Goal: Communication & Community: Answer question/provide support

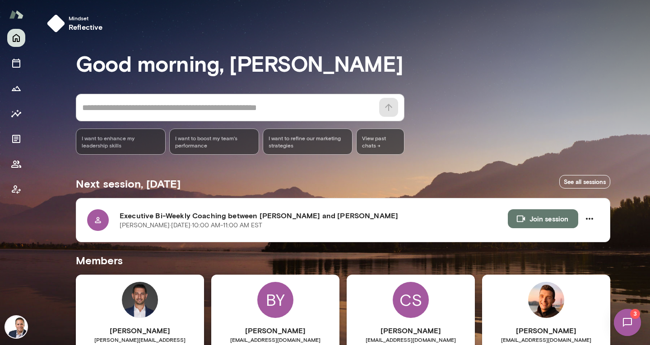
scroll to position [180, 0]
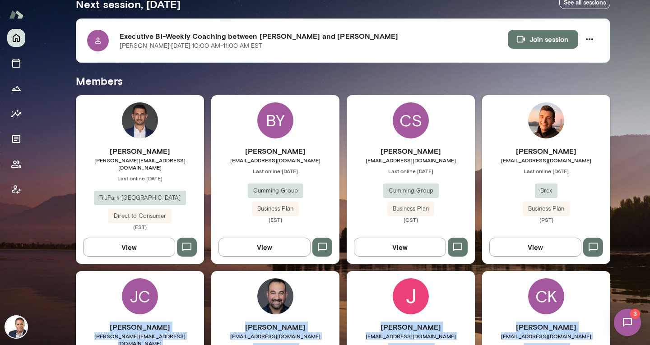
drag, startPoint x: 644, startPoint y: 196, endPoint x: 649, endPoint y: 237, distance: 41.4
click at [649, 237] on div "Mindset reflective Good morning, [PERSON_NAME] * ​ ​ I want to enhance my leade…" at bounding box center [325, 172] width 650 height 345
click at [14, 168] on icon "Members" at bounding box center [16, 164] width 10 height 7
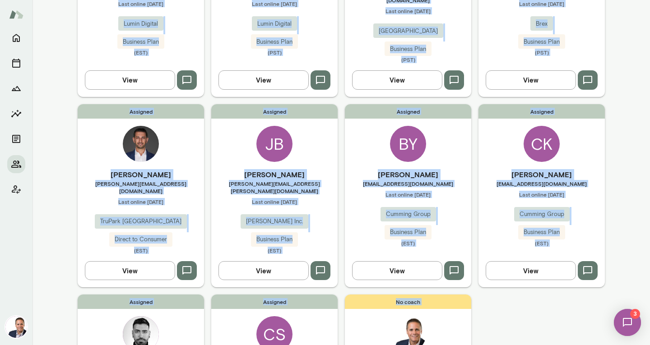
click at [545, 336] on div "Assigned [PERSON_NAME] [EMAIL_ADDRESS][DOMAIN_NAME] Last online [DATE] Lumin Di…" at bounding box center [341, 201] width 527 height 576
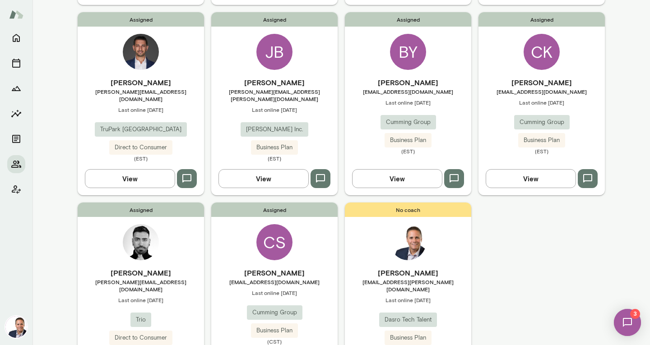
scroll to position [271, 0]
click at [265, 268] on h6 "[PERSON_NAME]" at bounding box center [274, 273] width 126 height 11
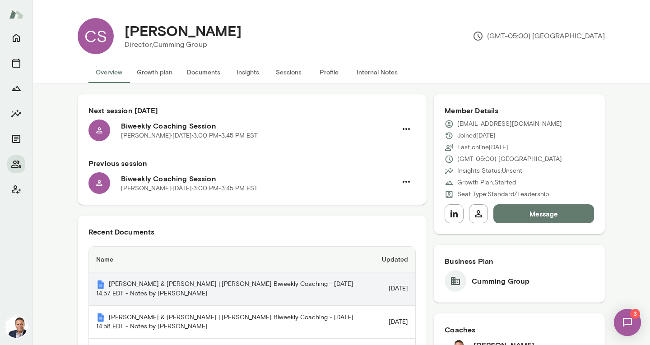
click at [135, 281] on th "[PERSON_NAME] & [PERSON_NAME] | [PERSON_NAME] Biweekly Coaching - [DATE] 14:57 …" at bounding box center [232, 289] width 286 height 33
